Goal: Find specific page/section: Find specific page/section

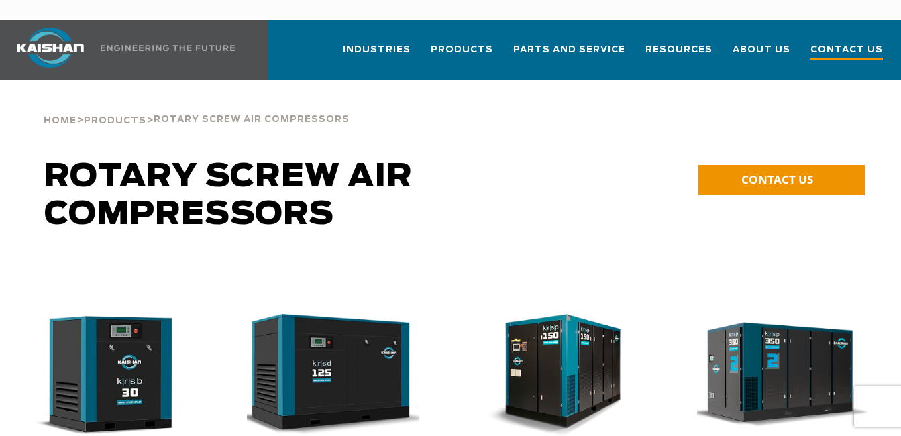
click at [855, 42] on span "Contact Us" at bounding box center [847, 51] width 72 height 18
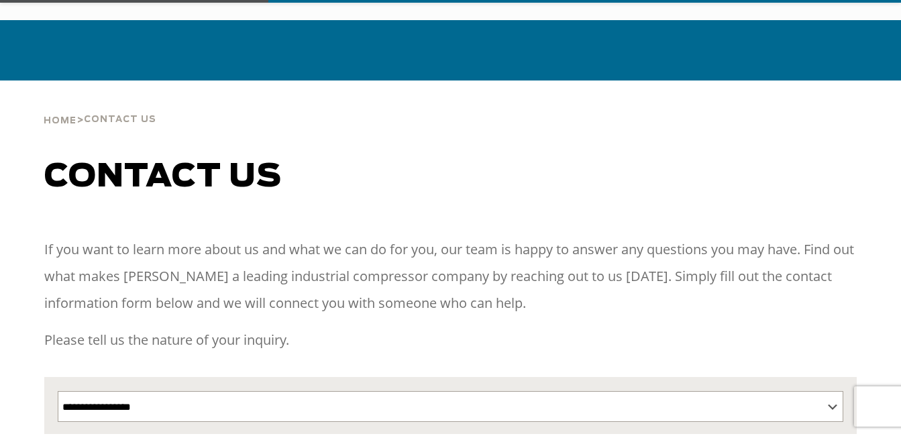
scroll to position [268, 0]
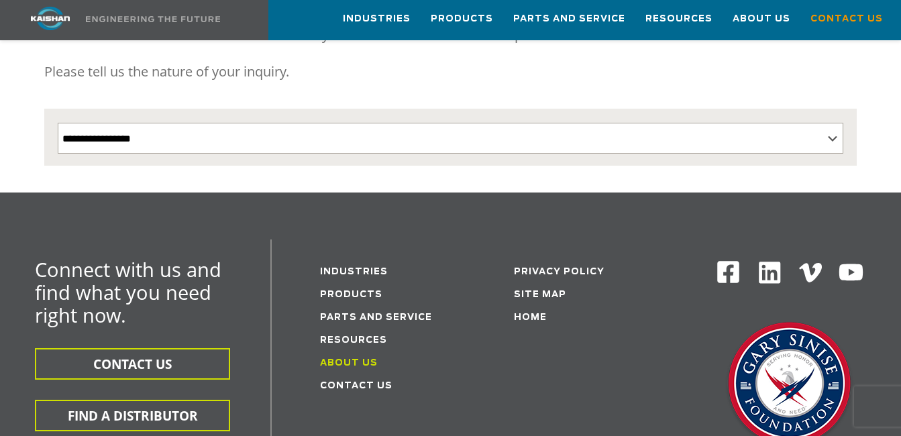
click at [347, 359] on link "About Us" at bounding box center [349, 363] width 58 height 9
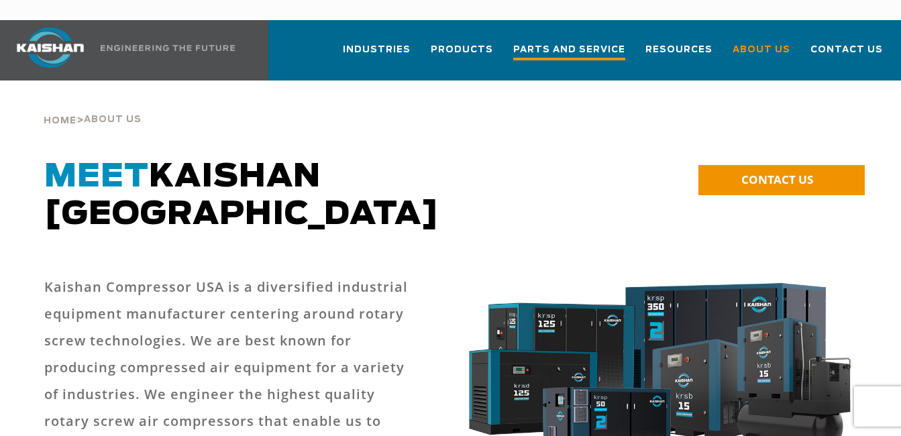
click at [589, 42] on span "Parts and Service" at bounding box center [569, 51] width 112 height 18
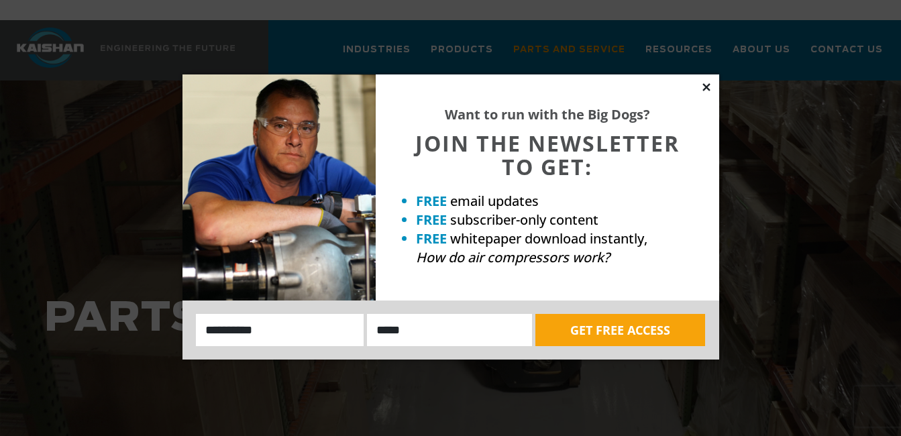
click at [706, 87] on icon at bounding box center [706, 86] width 7 height 7
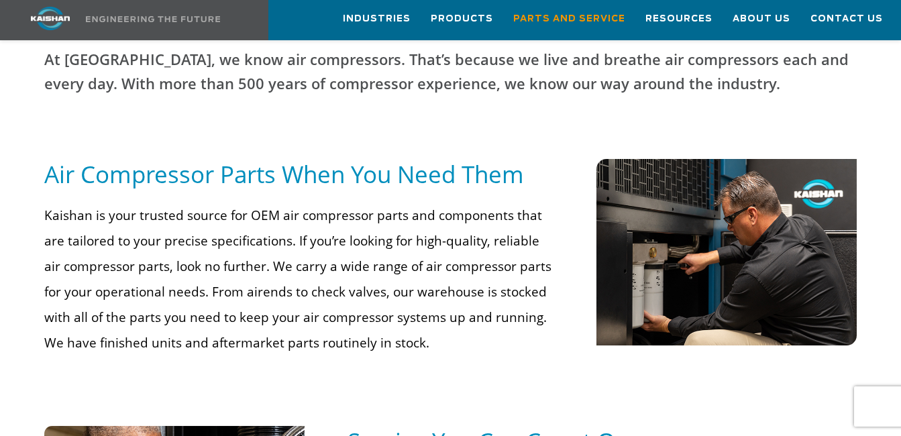
scroll to position [872, 0]
